Goal: Navigation & Orientation: Find specific page/section

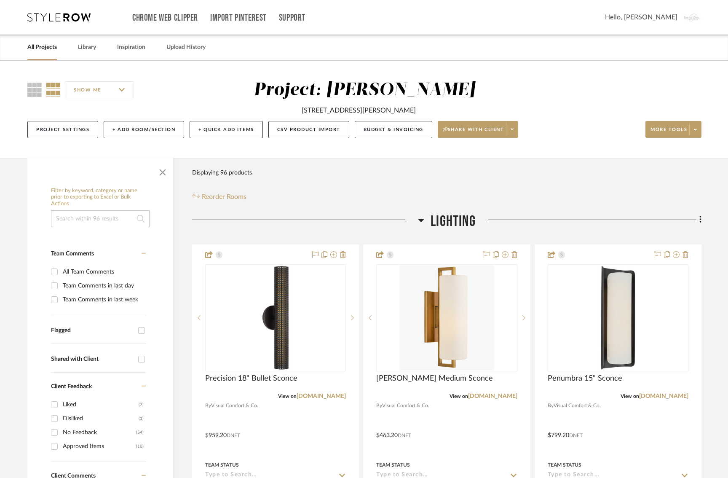
click at [55, 8] on div "Chrome Web Clipper Import Pinterest Support All Projects Library Inspiration Up…" at bounding box center [364, 17] width 674 height 35
click at [49, 20] on icon at bounding box center [58, 17] width 63 height 8
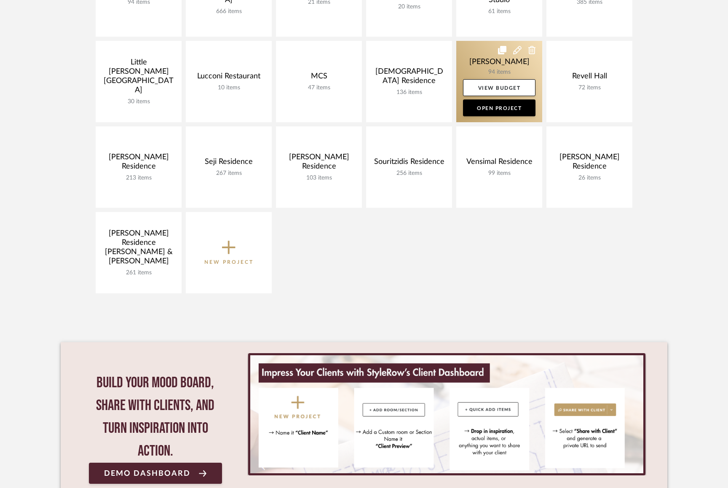
scroll to position [329, 0]
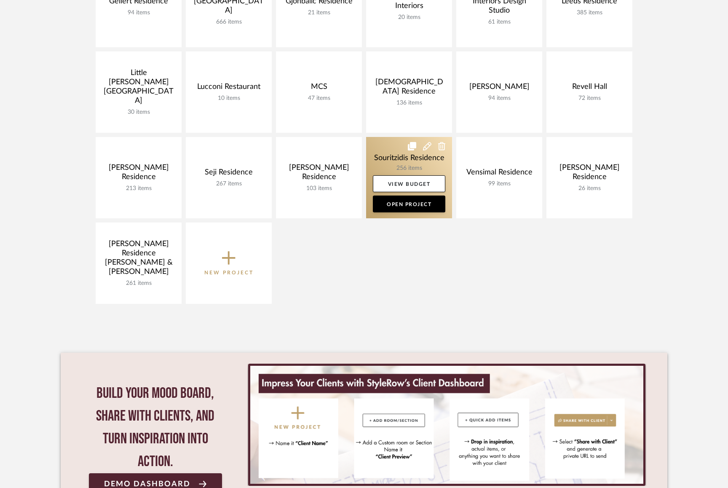
click at [386, 150] on link at bounding box center [409, 177] width 86 height 81
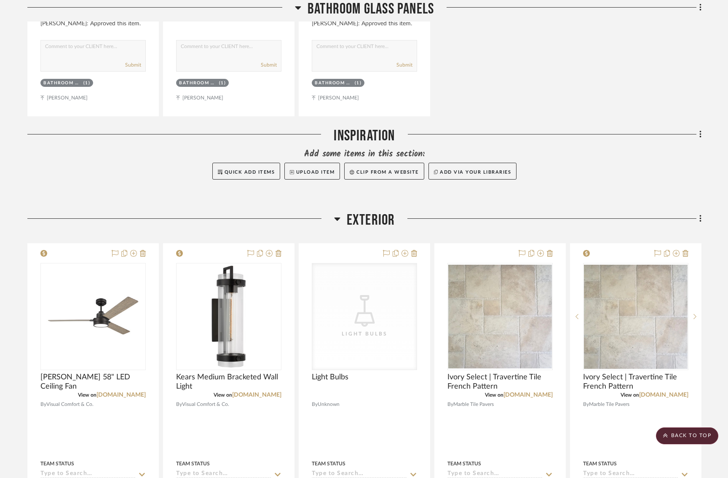
scroll to position [1293, 0]
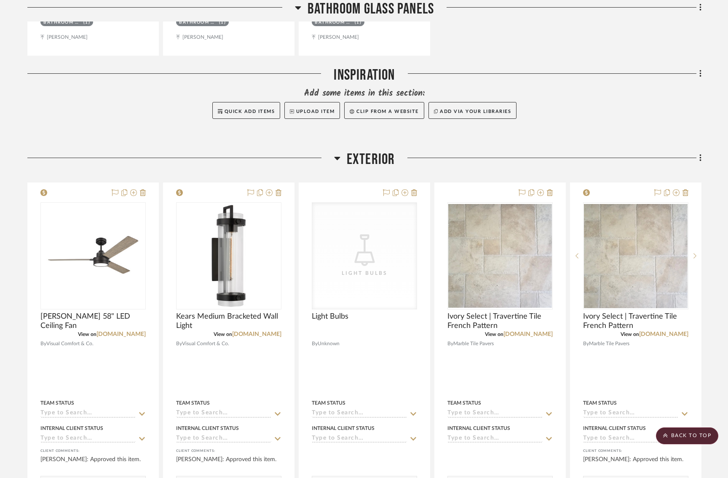
click at [331, 153] on div at bounding box center [180, 160] width 307 height 21
click at [338, 153] on icon at bounding box center [337, 158] width 6 height 10
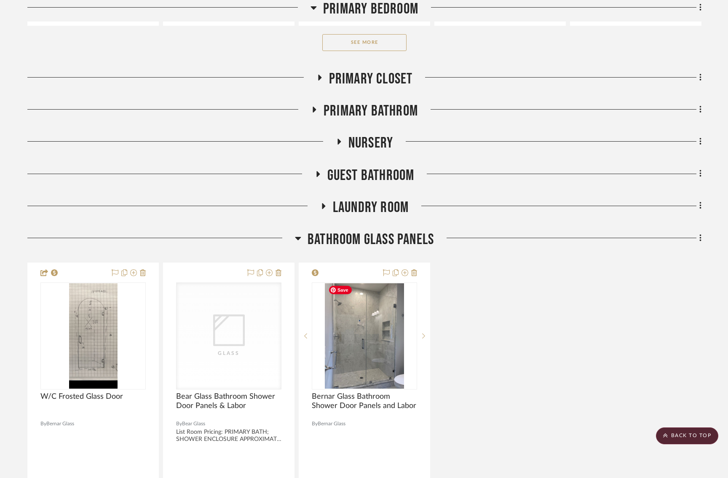
scroll to position [710, 0]
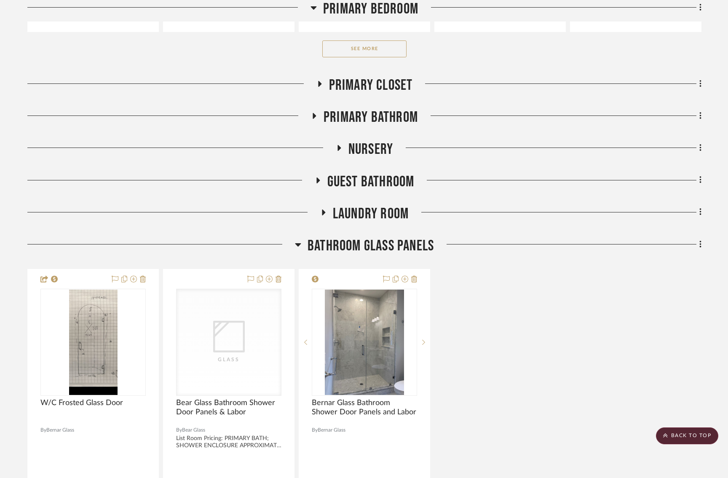
click at [299, 239] on icon at bounding box center [298, 244] width 6 height 10
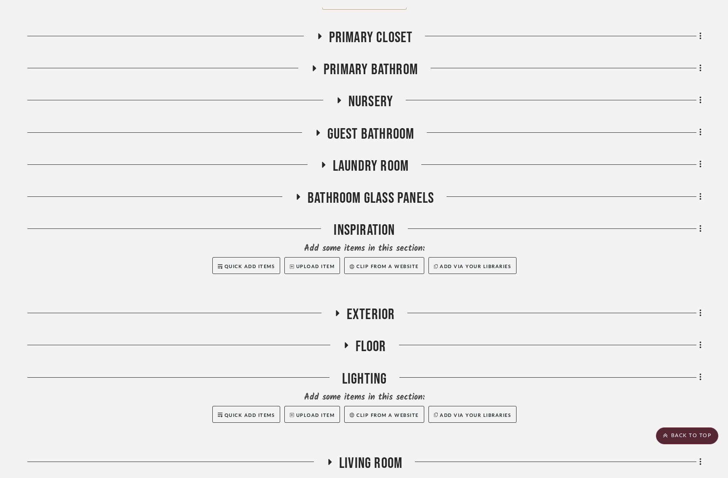
scroll to position [756, 0]
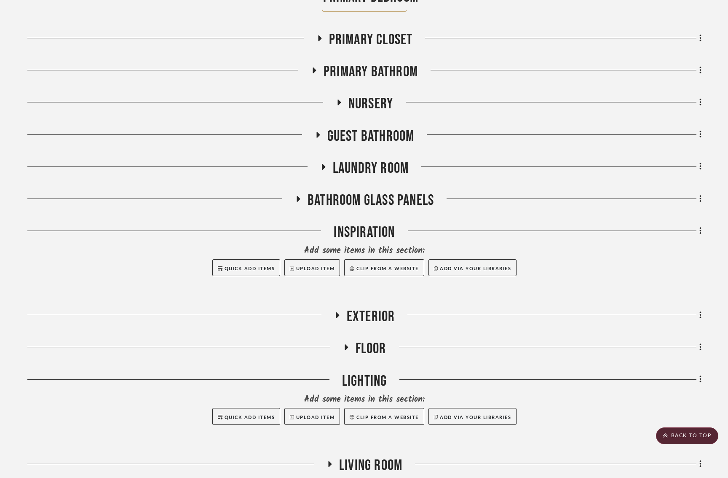
click at [324, 160] on h3 "Laundry Room" at bounding box center [364, 168] width 88 height 18
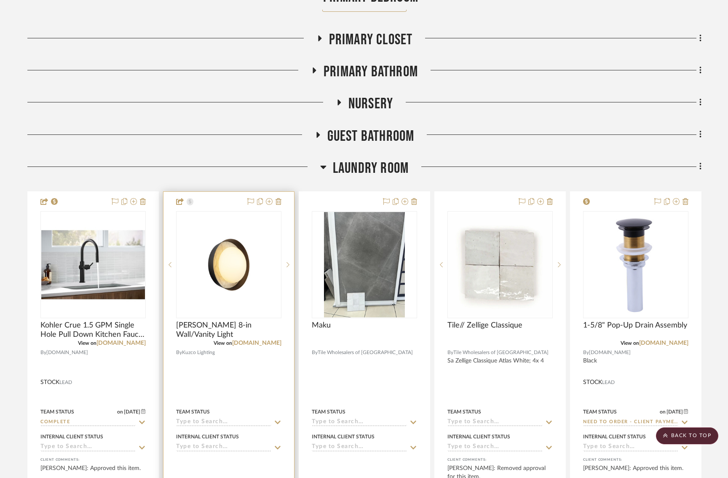
click at [225, 248] on img "0" at bounding box center [229, 265] width 104 height 104
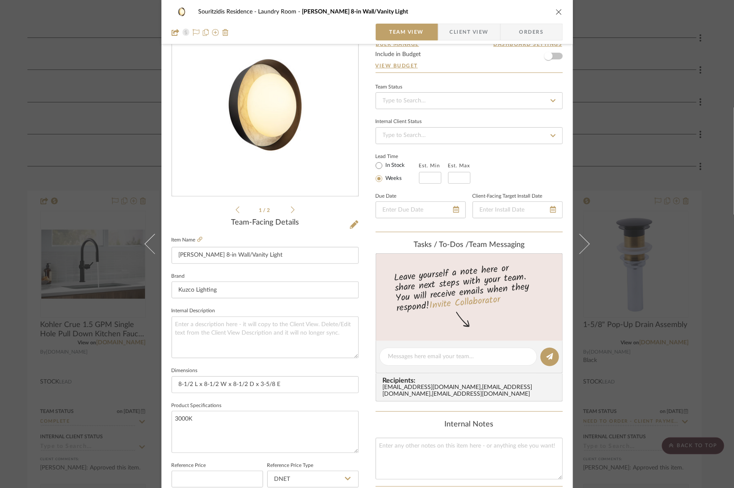
scroll to position [20, 0]
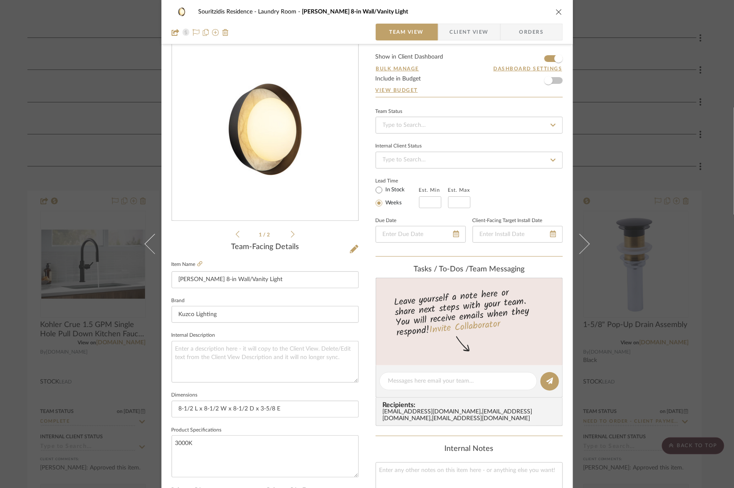
click at [557, 9] on icon "close" at bounding box center [558, 11] width 7 height 7
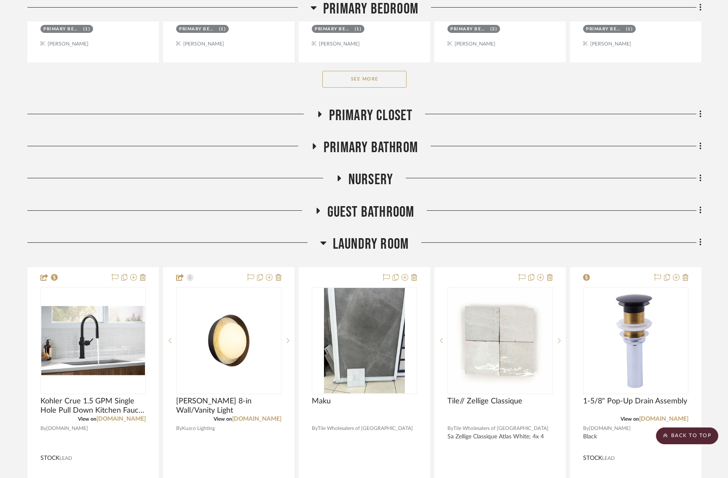
scroll to position [613, 0]
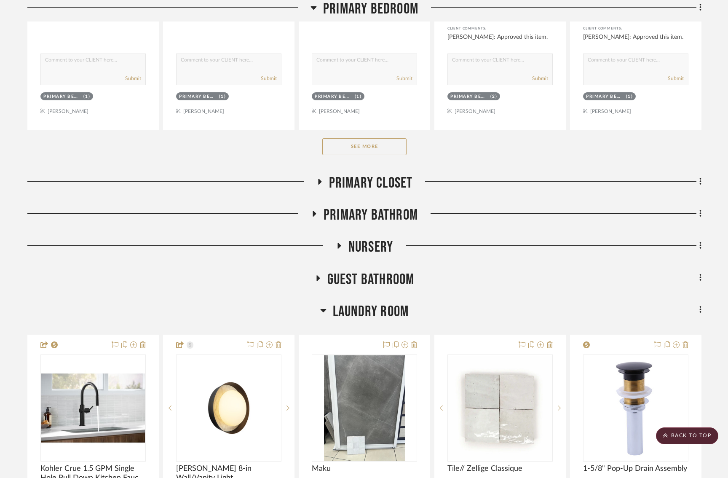
click at [321, 309] on icon at bounding box center [323, 310] width 6 height 3
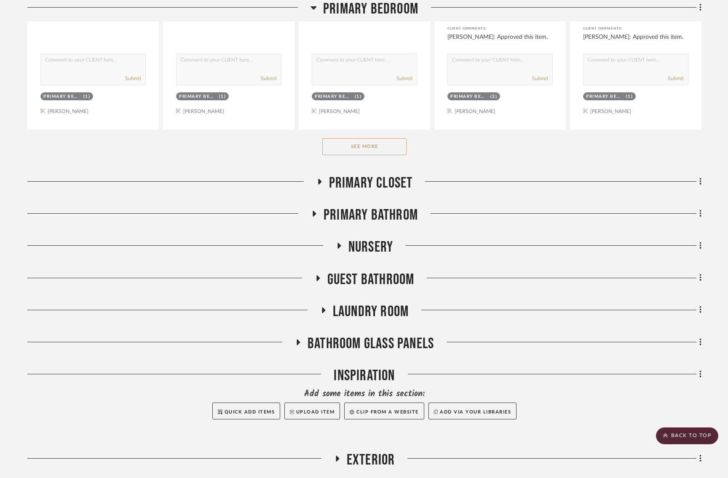
click at [321, 308] on icon at bounding box center [323, 310] width 10 height 6
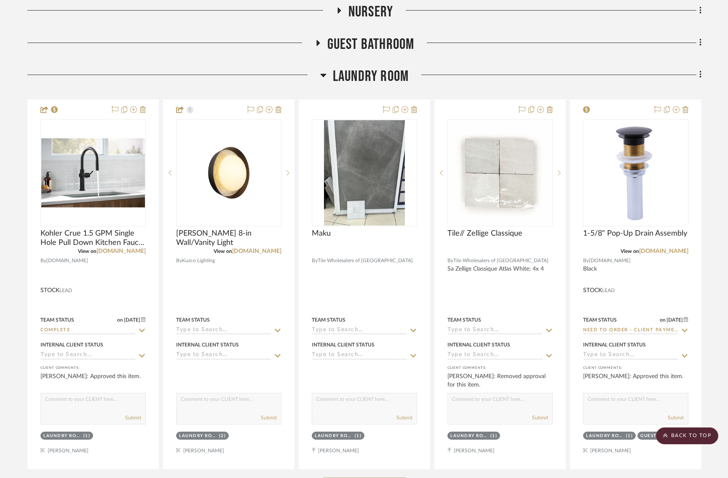
scroll to position [863, 0]
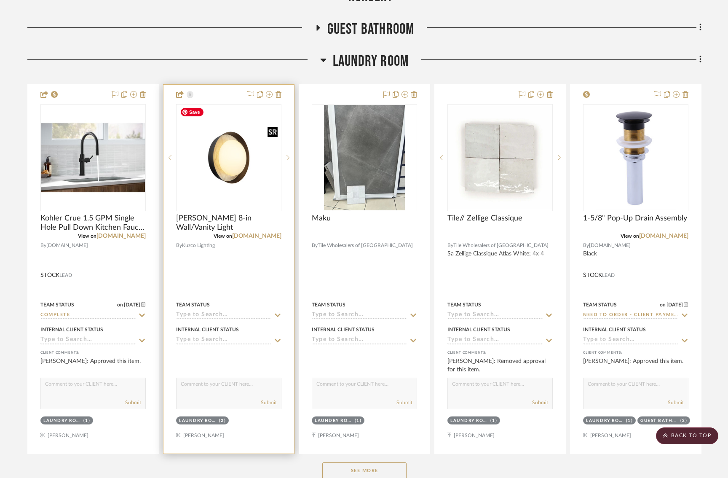
click at [245, 147] on img "0" at bounding box center [229, 158] width 104 height 104
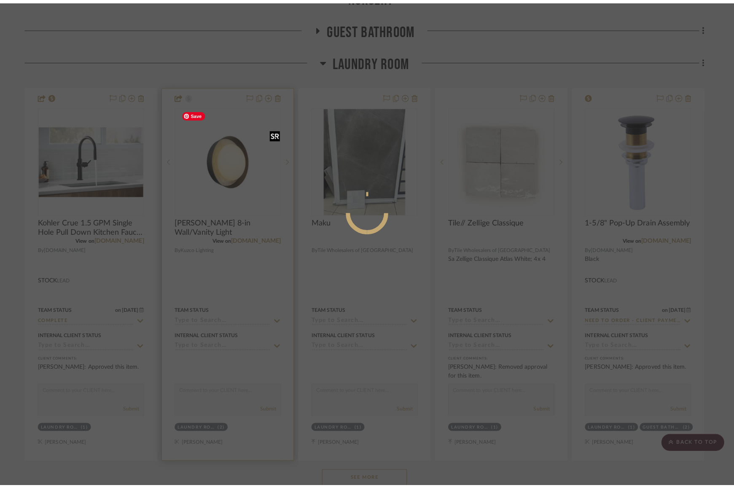
scroll to position [0, 0]
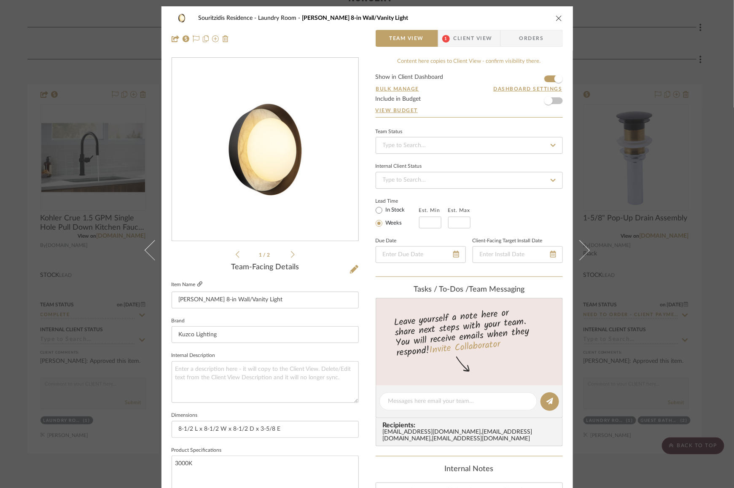
click at [197, 283] on icon at bounding box center [199, 283] width 5 height 5
